Goal: Book appointment/travel/reservation

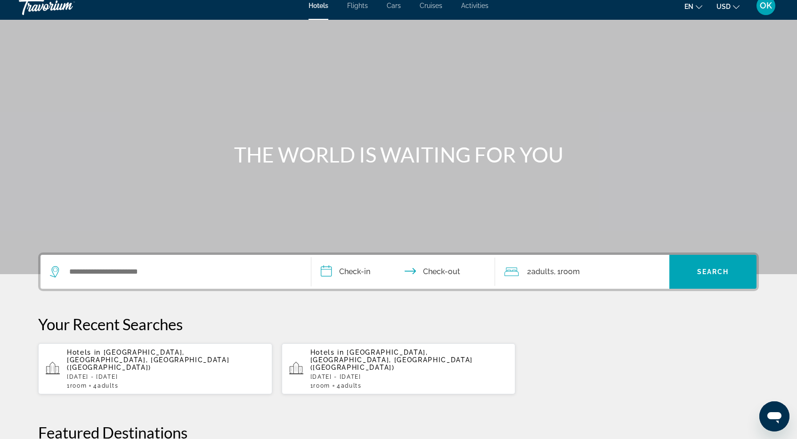
scroll to position [2, 0]
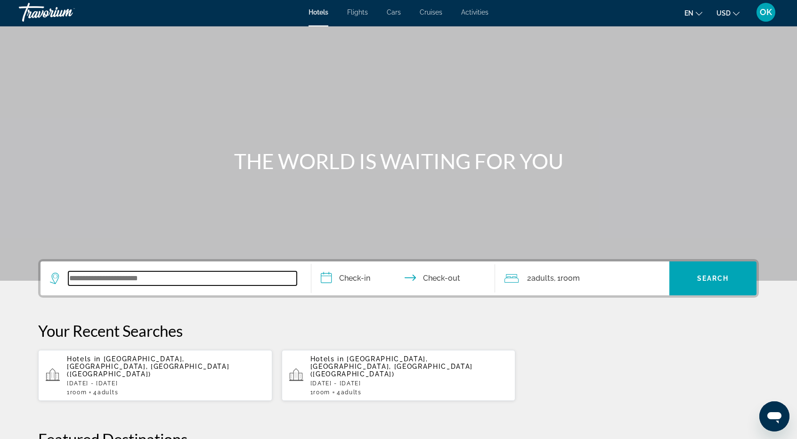
click at [103, 279] on input "Search widget" at bounding box center [182, 278] width 228 height 14
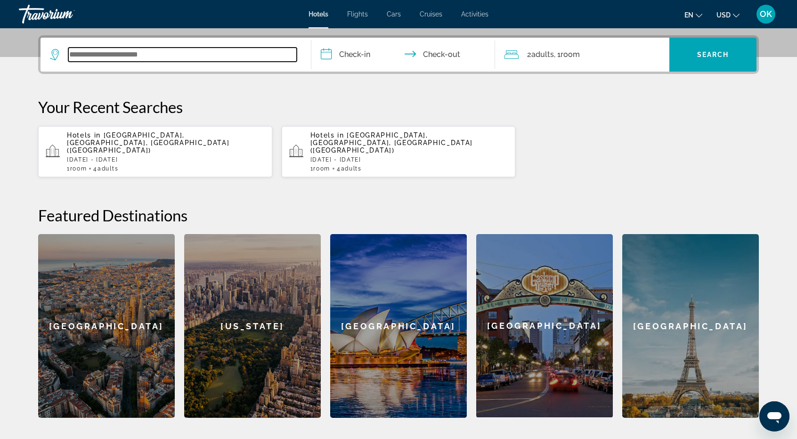
scroll to position [230, 0]
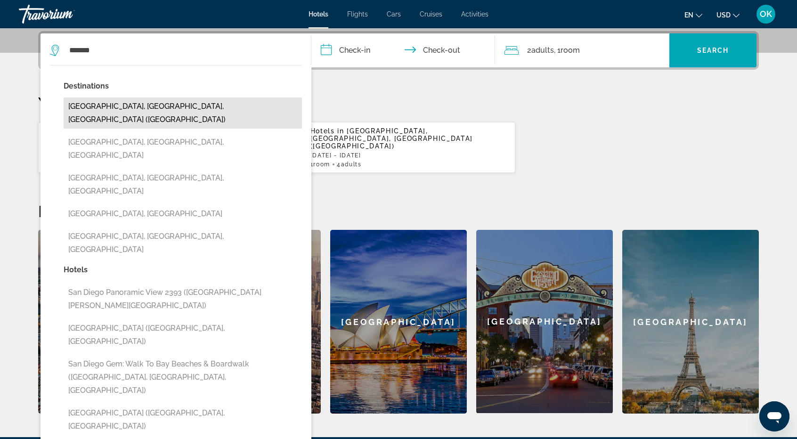
click at [112, 106] on button "[GEOGRAPHIC_DATA], [GEOGRAPHIC_DATA], [GEOGRAPHIC_DATA] ([GEOGRAPHIC_DATA])" at bounding box center [183, 112] width 238 height 31
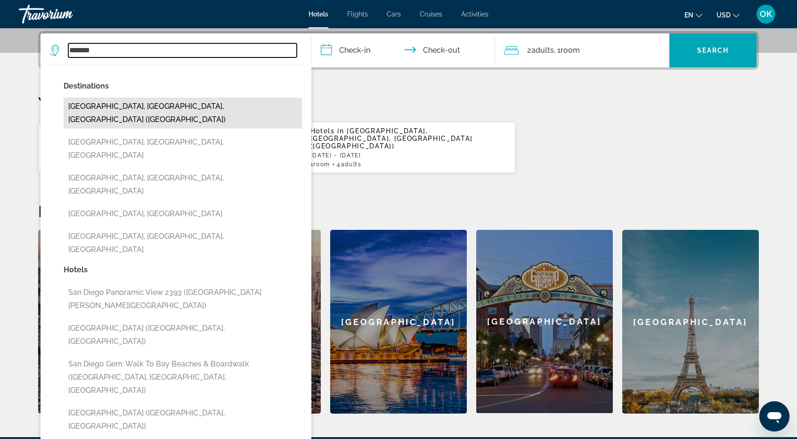
type input "**********"
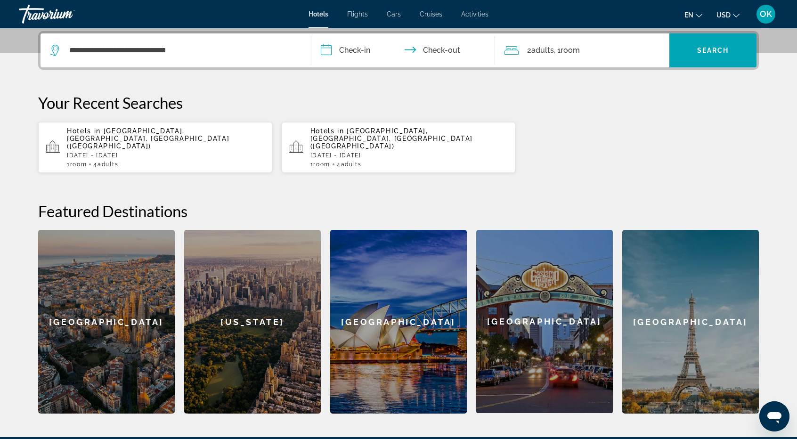
click at [362, 51] on input "**********" at bounding box center [404, 51] width 187 height 37
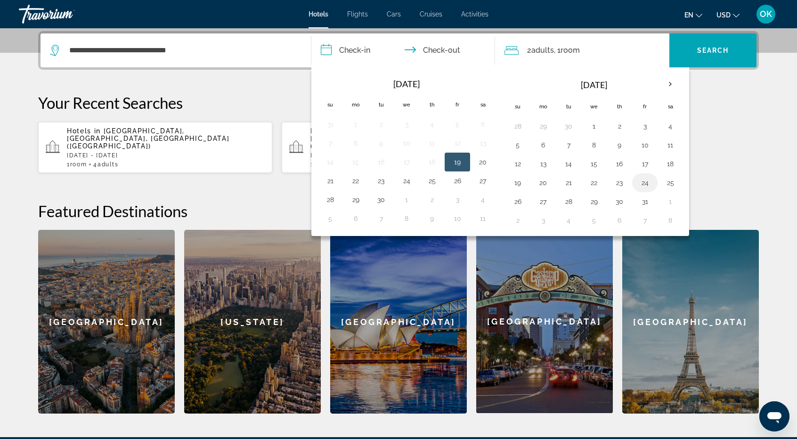
click at [641, 180] on button "24" at bounding box center [644, 182] width 15 height 13
click at [538, 200] on button "27" at bounding box center [542, 201] width 15 height 13
type input "**********"
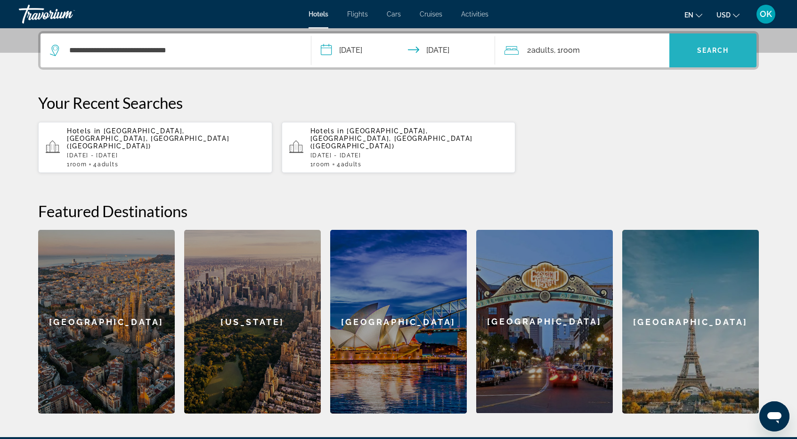
click at [707, 45] on span "Search widget" at bounding box center [712, 50] width 87 height 23
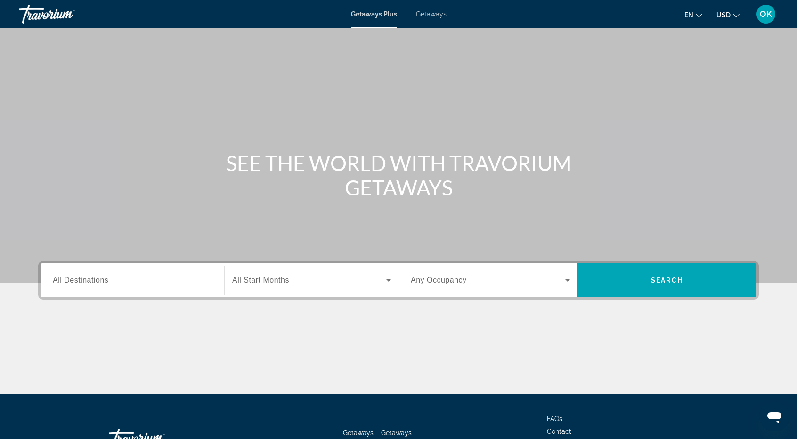
click at [428, 13] on span "Getaways" at bounding box center [431, 14] width 31 height 8
click at [93, 271] on div "Search widget" at bounding box center [132, 280] width 159 height 27
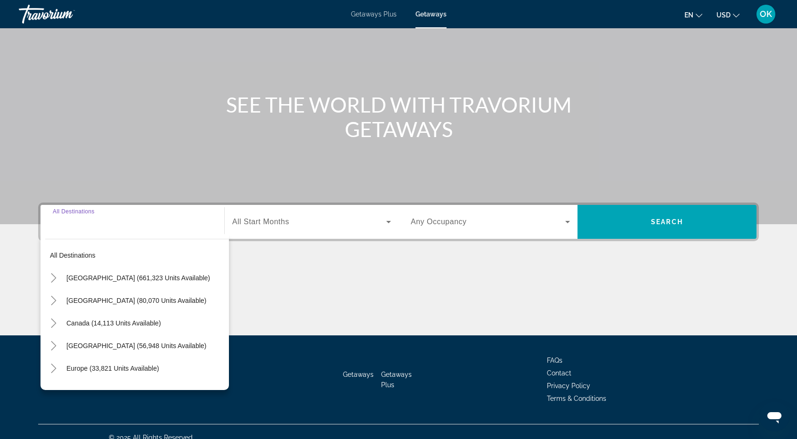
scroll to position [70, 0]
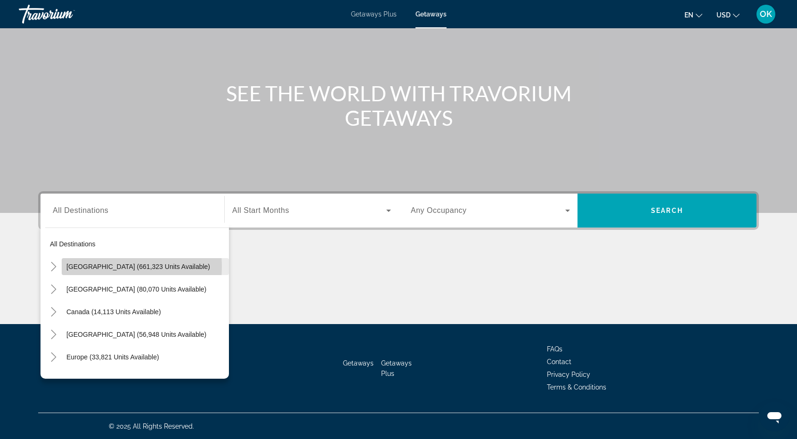
click at [95, 266] on span "United States (661,323 units available)" at bounding box center [138, 267] width 144 height 8
type input "**********"
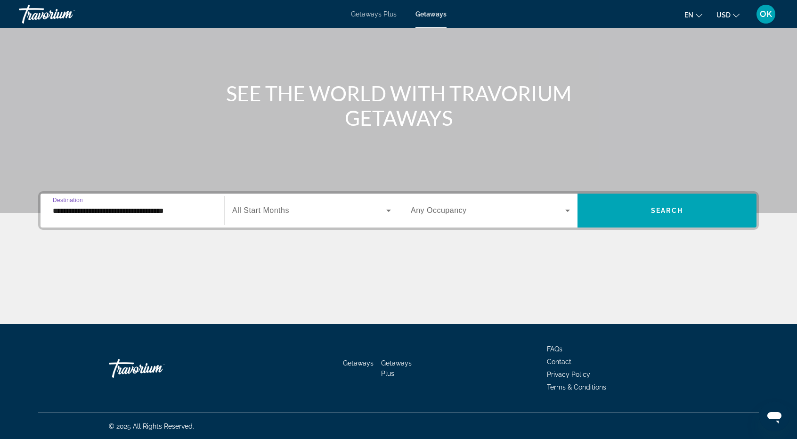
click at [390, 203] on div "Search widget" at bounding box center [311, 210] width 159 height 26
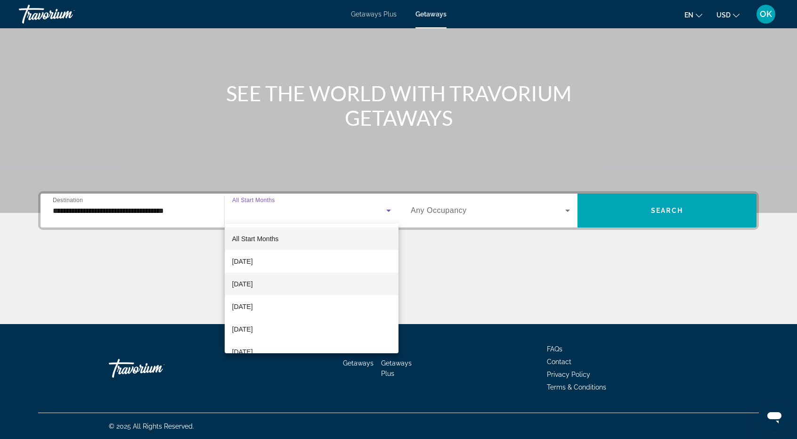
click at [280, 288] on mat-option "October 2025" at bounding box center [312, 284] width 174 height 23
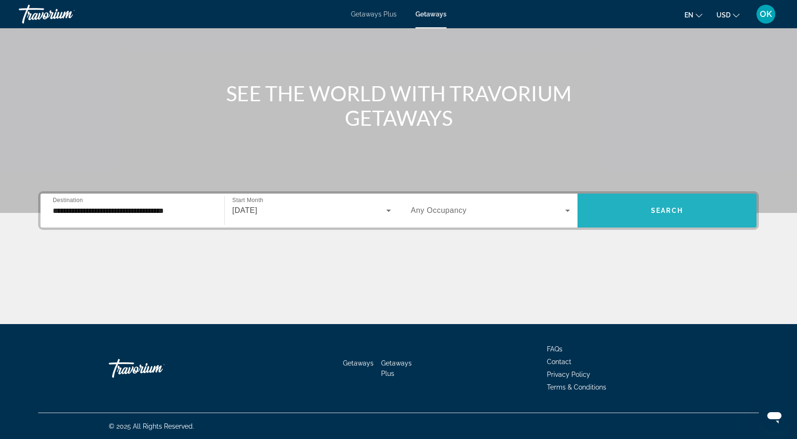
click at [668, 216] on span "Search widget" at bounding box center [666, 210] width 179 height 23
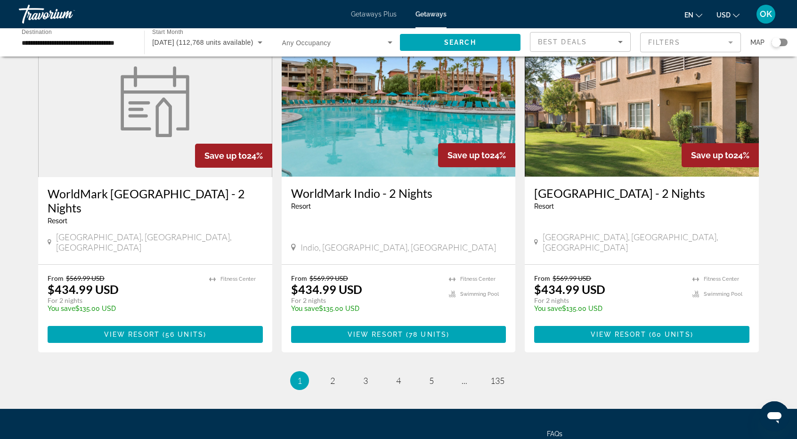
scroll to position [1084, 0]
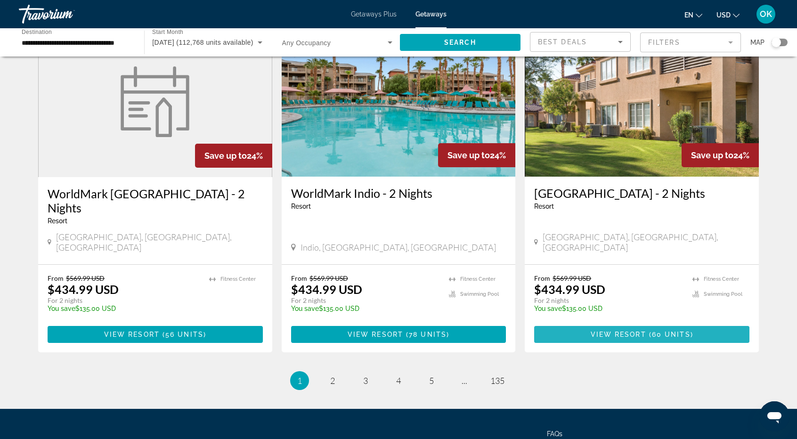
click at [630, 331] on span "View Resort" at bounding box center [619, 335] width 56 height 8
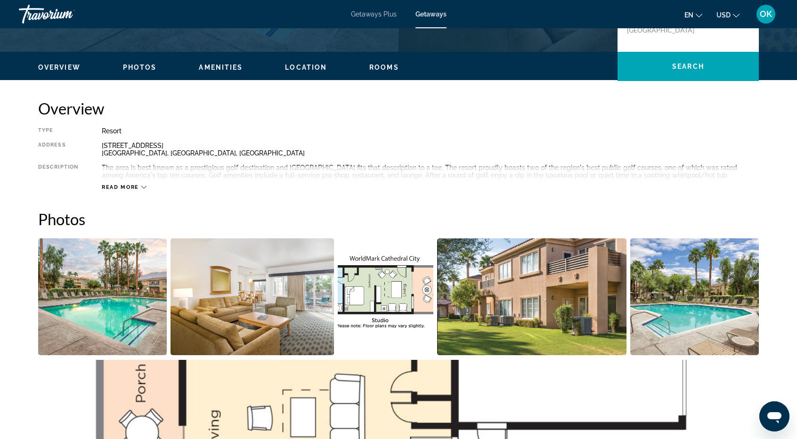
scroll to position [259, 0]
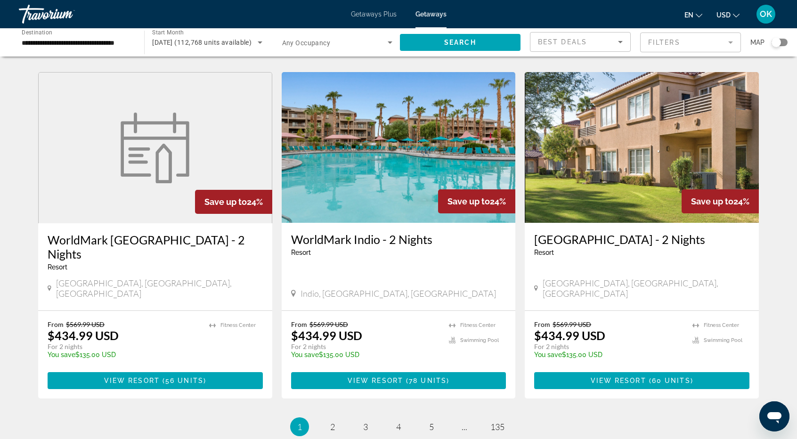
scroll to position [1112, 0]
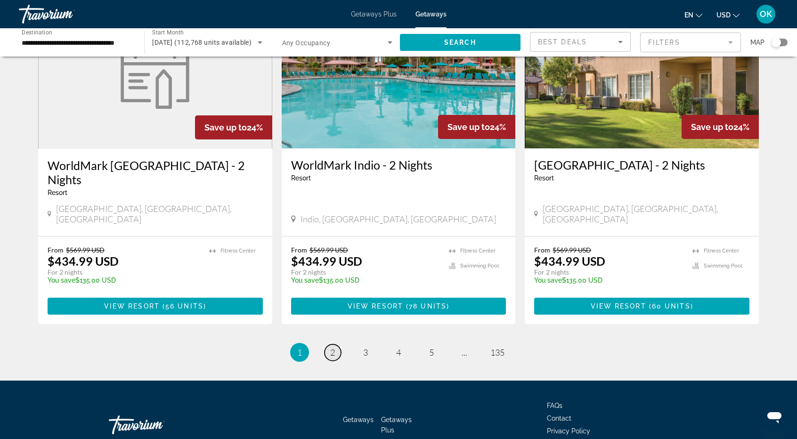
click at [334, 344] on link "page 2" at bounding box center [333, 352] width 16 height 16
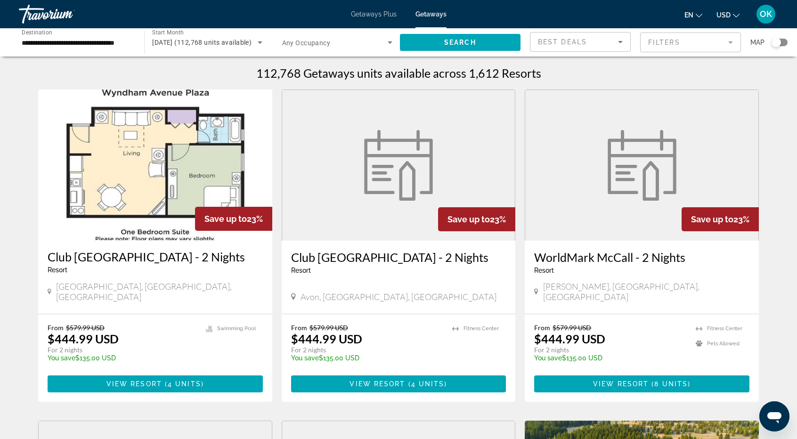
click at [623, 49] on div "Best Deals" at bounding box center [580, 45] width 85 height 26
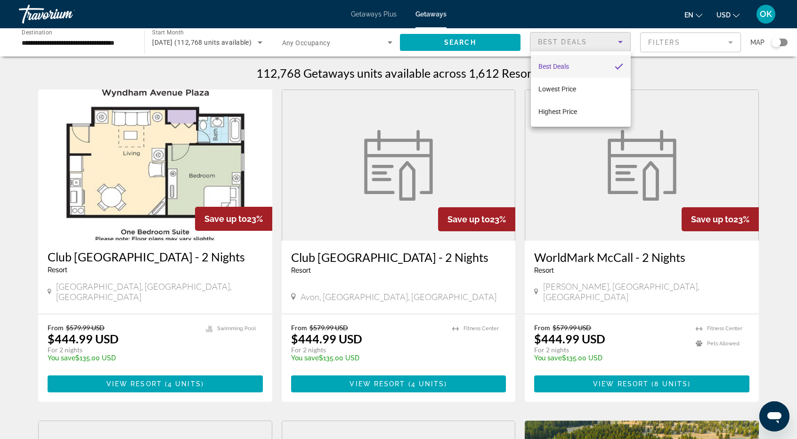
click at [389, 46] on div at bounding box center [398, 219] width 797 height 439
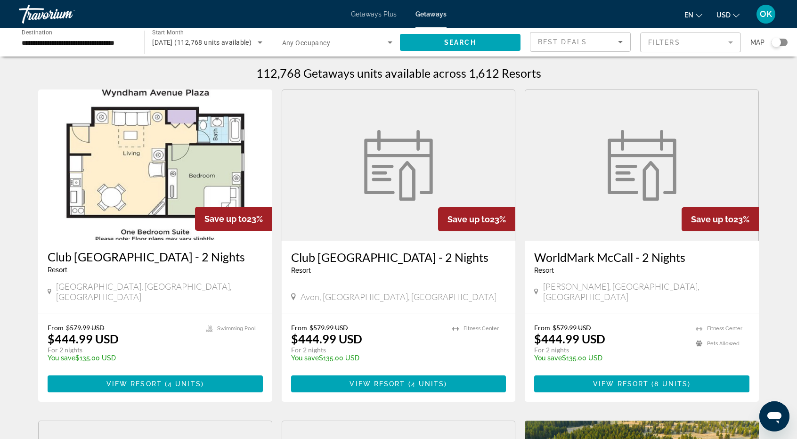
click at [391, 45] on icon "Search widget" at bounding box center [389, 42] width 11 height 11
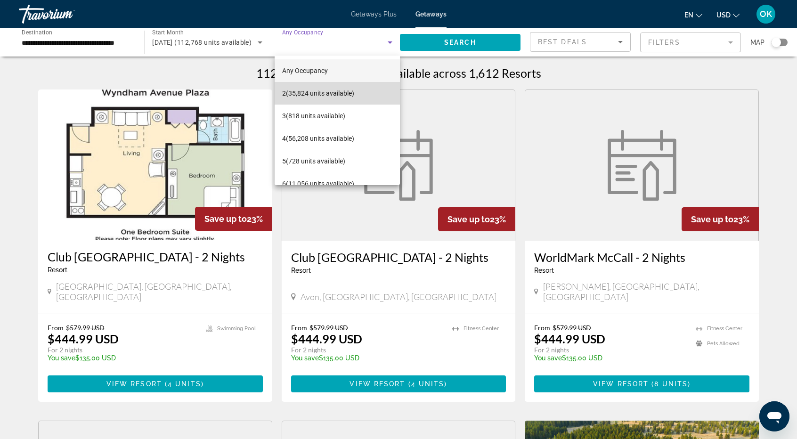
click at [365, 91] on mat-option "2 (35,824 units available)" at bounding box center [337, 93] width 125 height 23
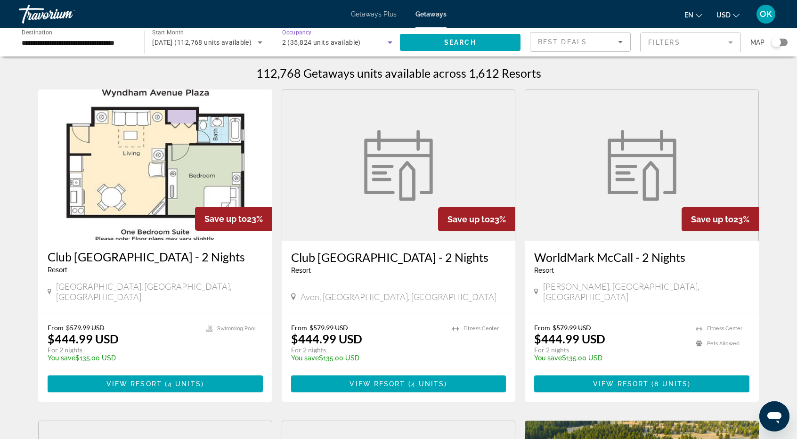
click at [387, 38] on icon "Search widget" at bounding box center [389, 42] width 11 height 11
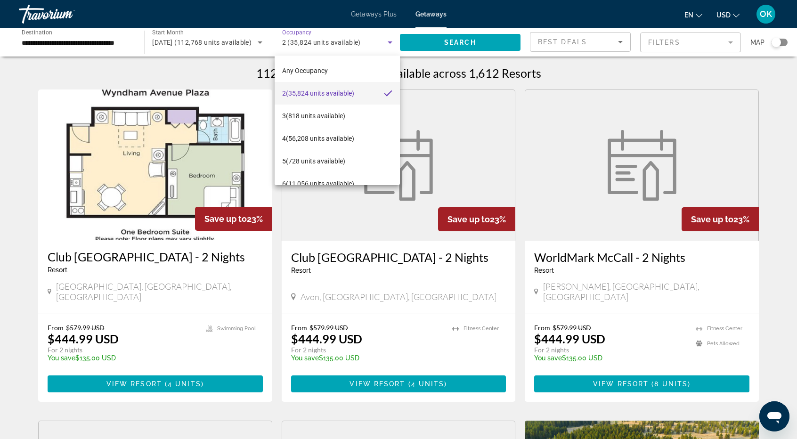
click at [430, 42] on div at bounding box center [398, 219] width 797 height 439
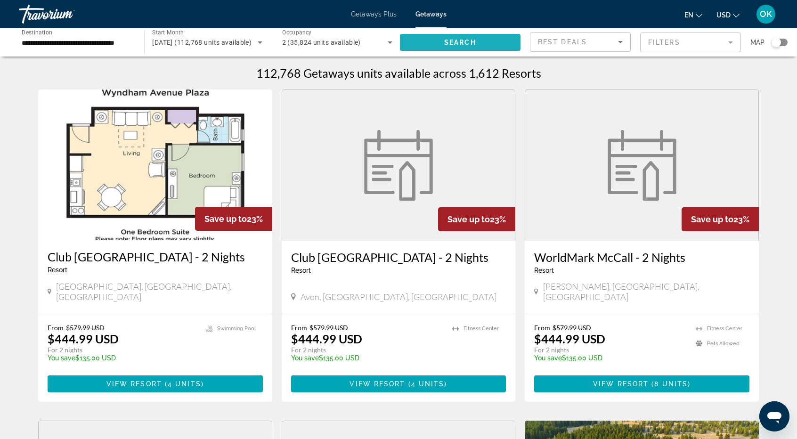
click at [430, 42] on span "Search widget" at bounding box center [460, 42] width 121 height 23
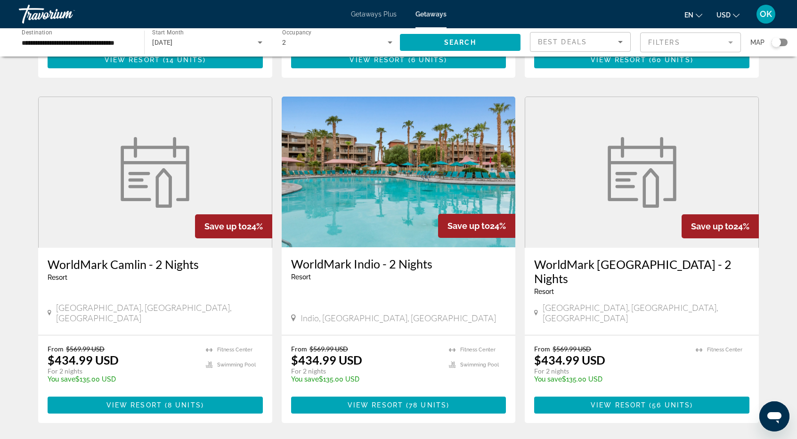
scroll to position [1012, 0]
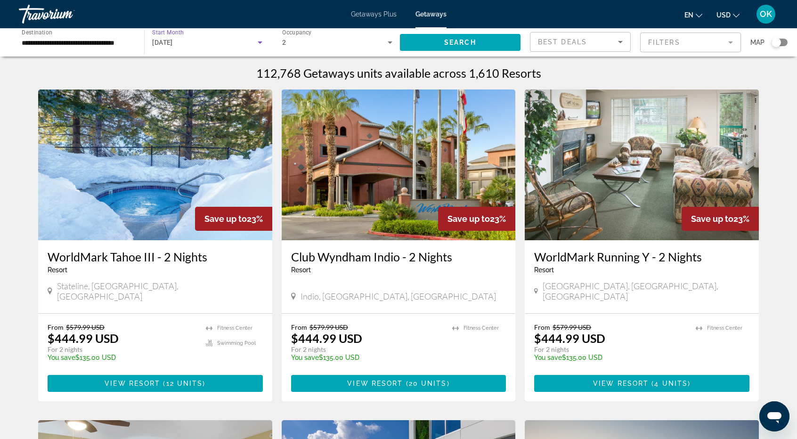
click at [164, 44] on span "October 2025" at bounding box center [162, 43] width 21 height 8
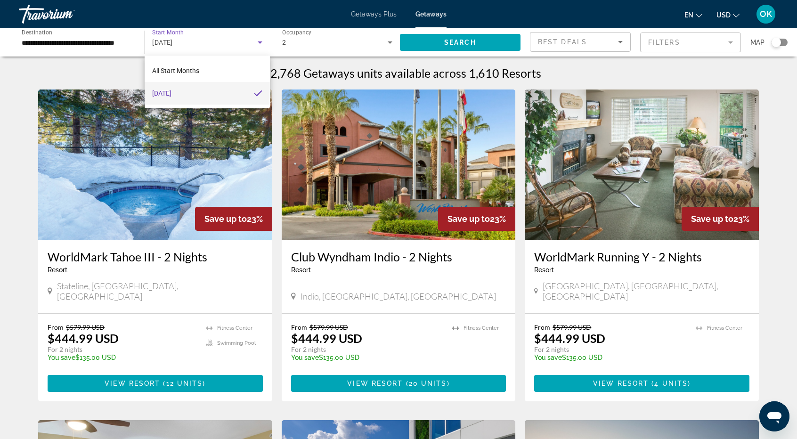
click at [259, 44] on div at bounding box center [398, 219] width 797 height 439
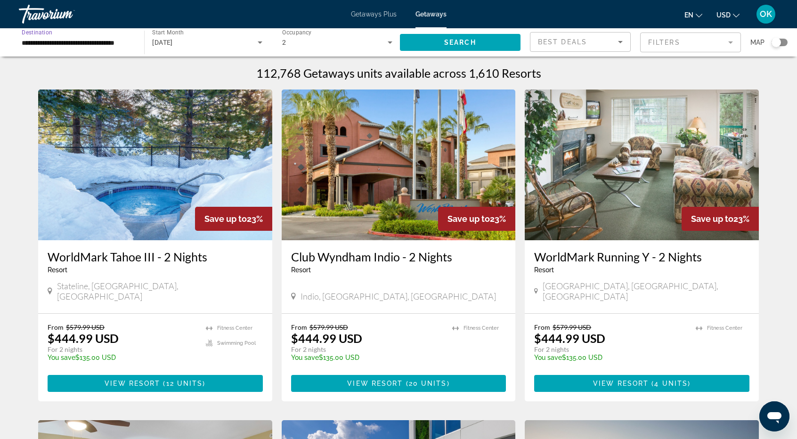
click at [105, 41] on input "**********" at bounding box center [77, 42] width 110 height 11
